Goal: Browse casually: Explore the website without a specific task or goal

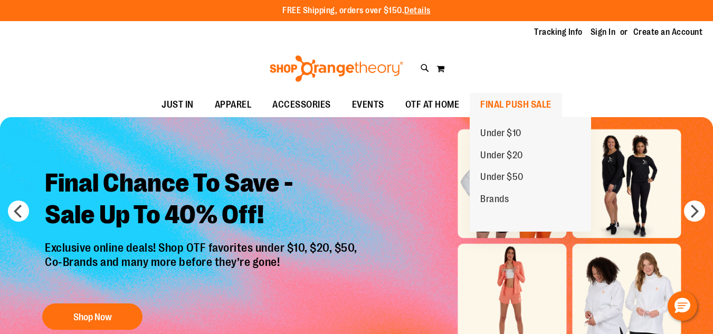
click at [495, 101] on span "FINAL PUSH SALE" at bounding box center [516, 105] width 71 height 24
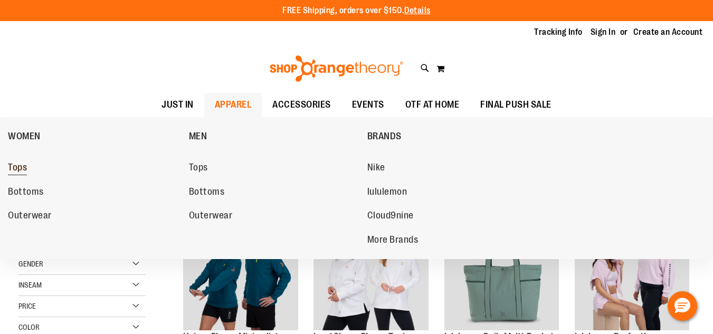
click at [42, 168] on link "Tops" at bounding box center [93, 167] width 171 height 19
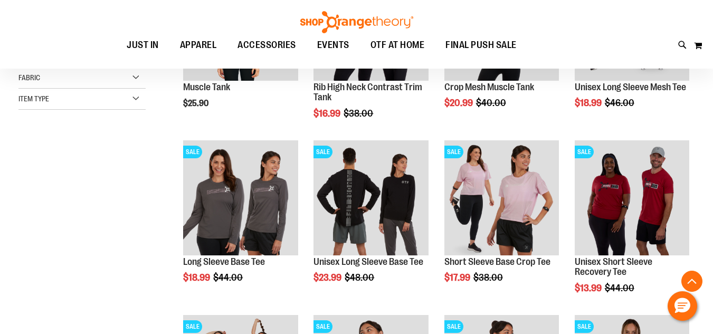
scroll to position [267, 0]
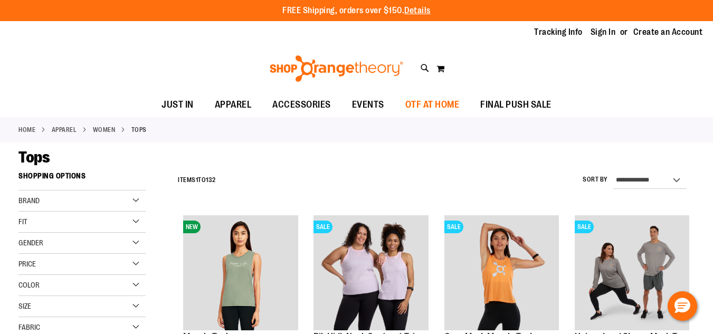
click at [446, 106] on span "OTF AT HOME" at bounding box center [433, 105] width 54 height 24
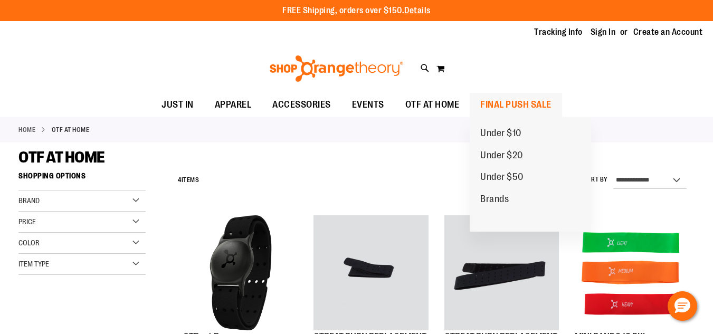
click at [525, 108] on span "FINAL PUSH SALE" at bounding box center [516, 105] width 71 height 24
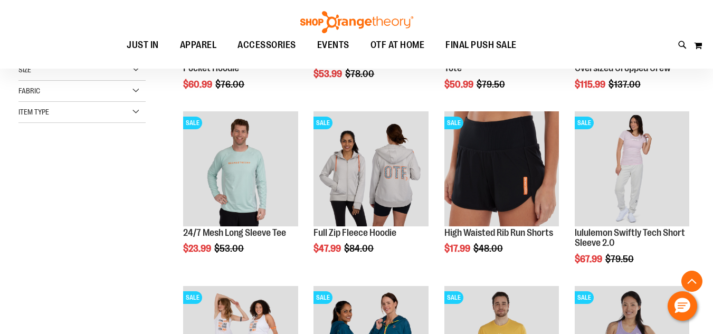
scroll to position [279, 0]
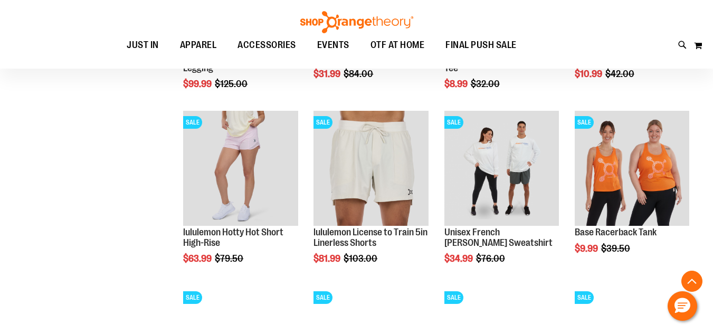
scroll to position [805, 0]
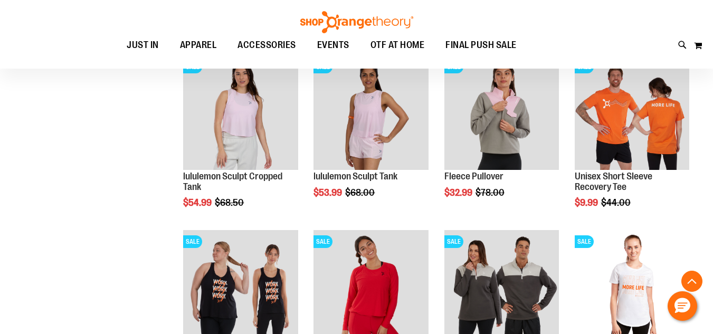
scroll to position [1209, 0]
